Goal: Find specific page/section: Find specific page/section

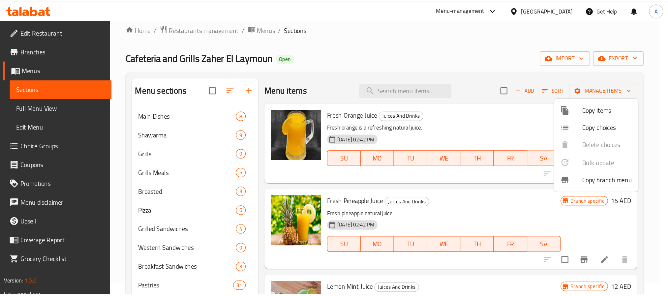
scroll to position [10, 0]
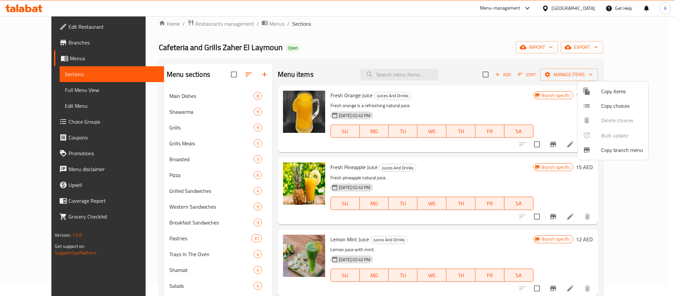
click at [573, 9] on div at bounding box center [337, 148] width 675 height 296
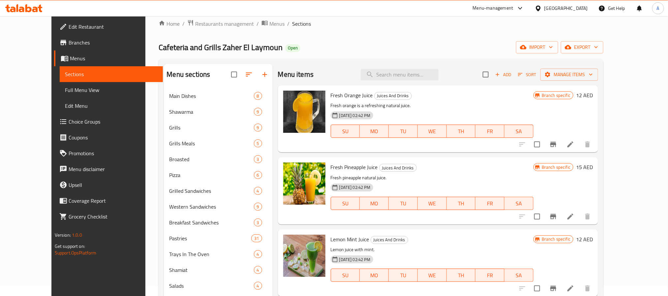
click at [570, 8] on div "[GEOGRAPHIC_DATA]" at bounding box center [566, 8] width 44 height 7
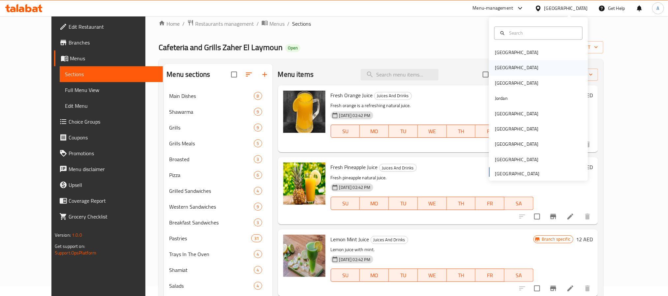
click at [498, 67] on div "Egypt" at bounding box center [517, 67] width 44 height 7
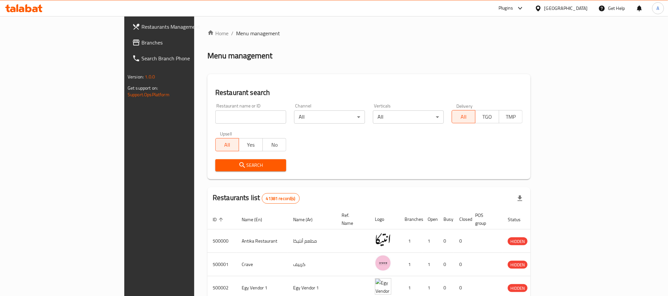
click at [215, 116] on input "search" at bounding box center [250, 116] width 71 height 13
paste input "702600"
type input "702600"
click at [221, 164] on span "Search" at bounding box center [251, 165] width 60 height 8
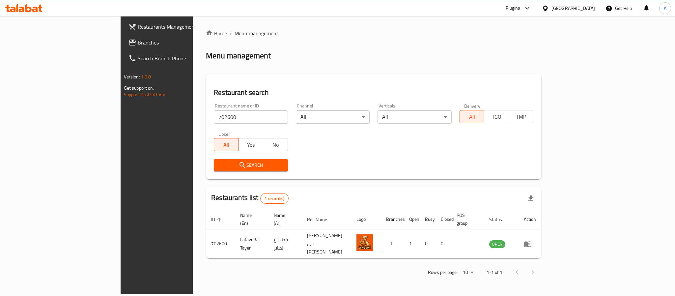
click at [520, 7] on div "Plugins" at bounding box center [513, 8] width 15 height 8
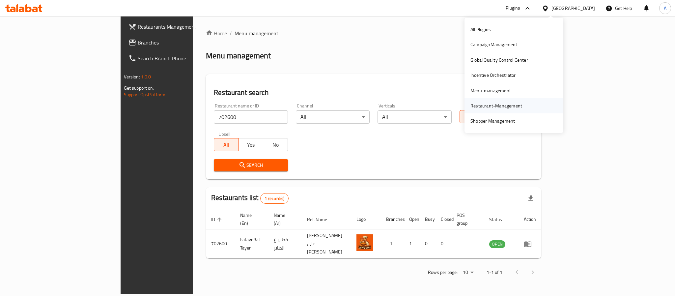
click at [488, 109] on div "Restaurant-Management" at bounding box center [497, 105] width 52 height 7
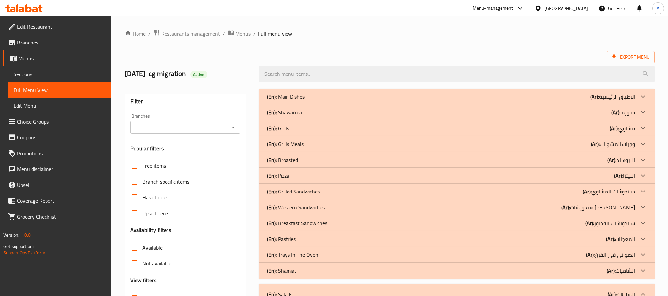
scroll to position [3337, 0]
